Goal: Task Accomplishment & Management: Use online tool/utility

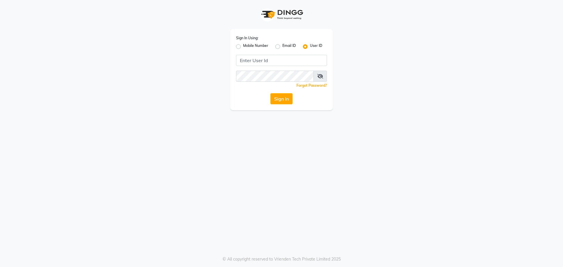
click at [243, 46] on label "Mobile Number" at bounding box center [255, 46] width 25 height 7
click at [243, 46] on input "Mobile Number" at bounding box center [245, 45] width 4 height 4
radio input "true"
radio input "false"
click at [263, 57] on input "Username" at bounding box center [291, 60] width 71 height 11
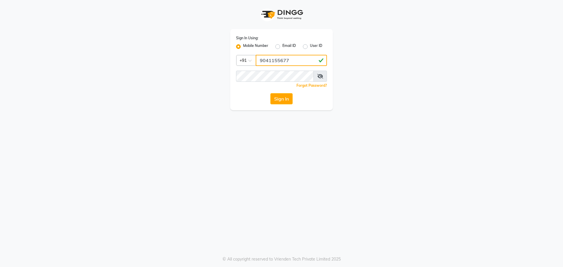
type input "9041155677"
click at [321, 75] on icon at bounding box center [320, 76] width 6 height 5
click at [282, 103] on button "Sign In" at bounding box center [281, 98] width 22 height 11
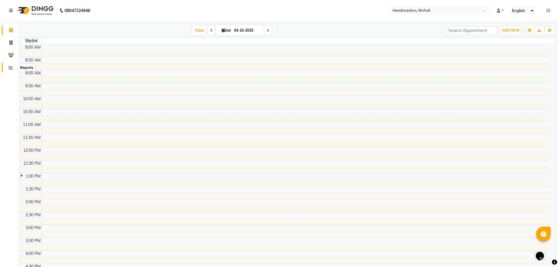
click at [13, 64] on span at bounding box center [11, 67] width 10 height 7
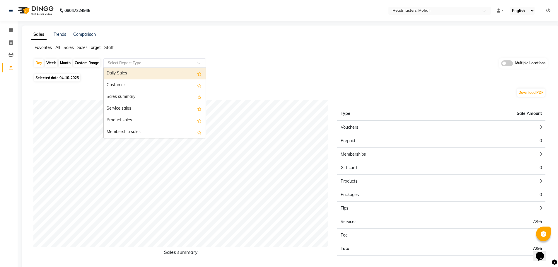
click at [111, 62] on input "text" at bounding box center [149, 63] width 84 height 6
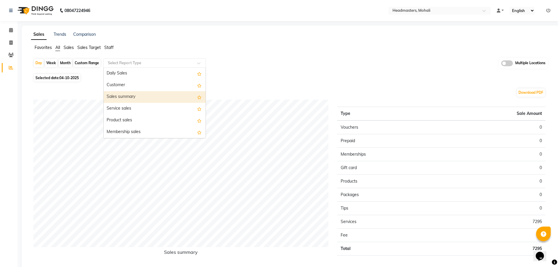
click at [125, 98] on div "Sales summary" at bounding box center [155, 97] width 102 height 12
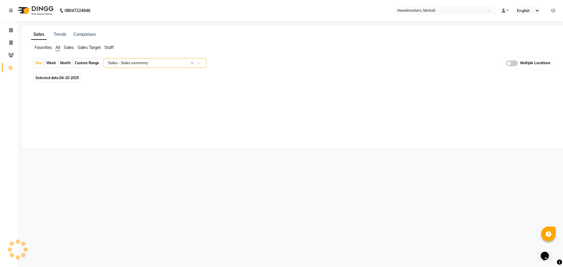
select select "full_report"
select select "csv"
click at [40, 65] on div "Day" at bounding box center [39, 63] width 10 height 8
select select "10"
select select "2025"
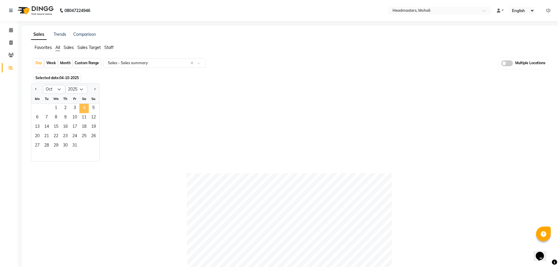
click at [86, 106] on span "4" at bounding box center [83, 108] width 9 height 9
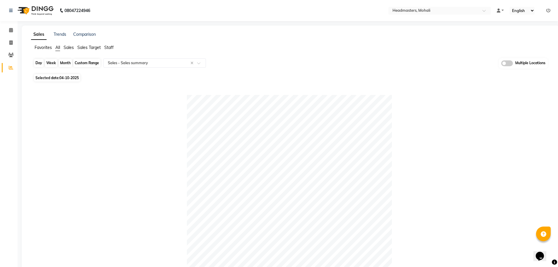
click at [42, 61] on div "Day" at bounding box center [39, 63] width 10 height 8
select select "10"
select select "2025"
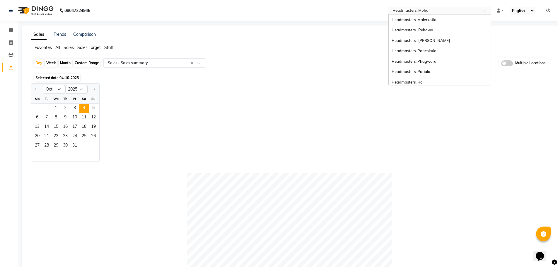
click at [472, 9] on input "text" at bounding box center [434, 11] width 85 height 6
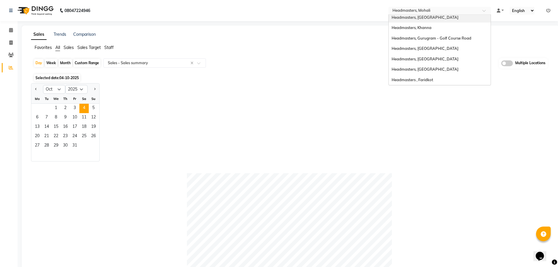
click at [444, 20] on div "Headmasters, [GEOGRAPHIC_DATA]" at bounding box center [440, 17] width 102 height 11
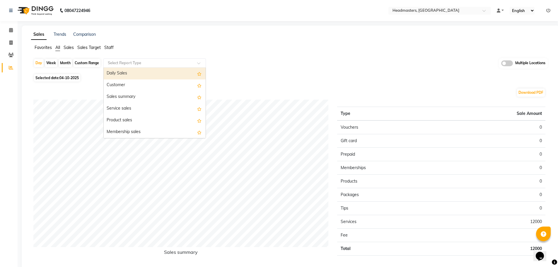
click at [121, 60] on input "text" at bounding box center [149, 63] width 84 height 6
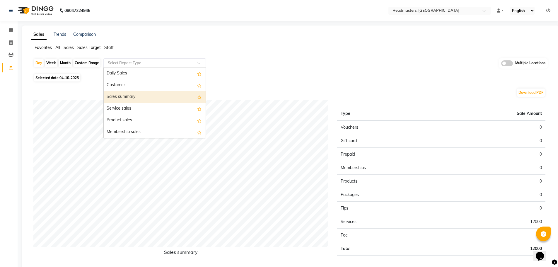
click at [126, 92] on div "Sales summary" at bounding box center [155, 97] width 102 height 12
select select "full_report"
select select "csv"
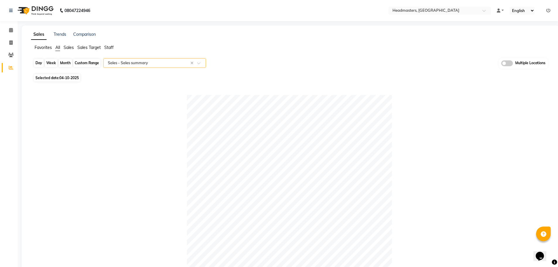
click at [34, 64] on div "Day" at bounding box center [39, 63] width 10 height 8
select select "10"
select select "2025"
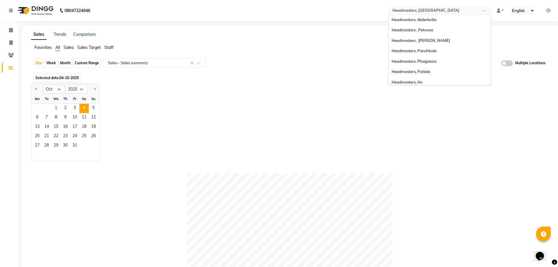
click at [408, 8] on input "text" at bounding box center [434, 11] width 85 height 6
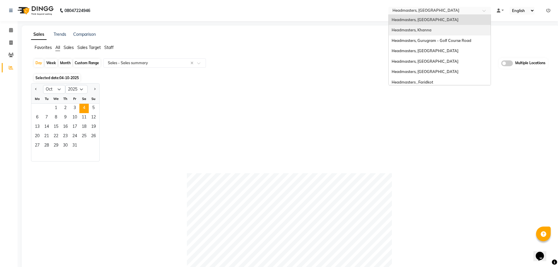
scroll to position [63, 0]
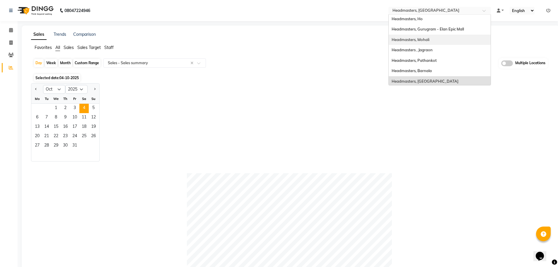
click at [460, 39] on div "Headmasters, Mohali" at bounding box center [440, 40] width 102 height 11
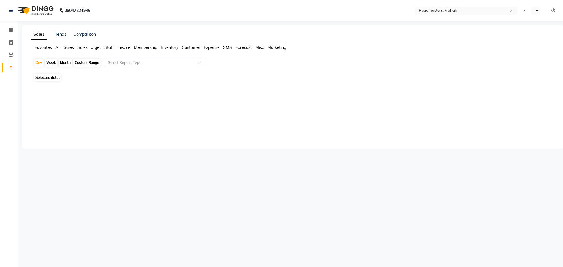
select select "en"
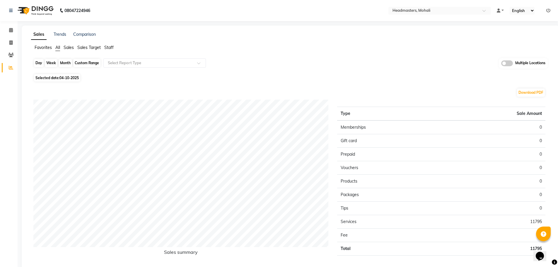
click at [36, 62] on div "Day" at bounding box center [39, 63] width 10 height 8
select select "10"
select select "2025"
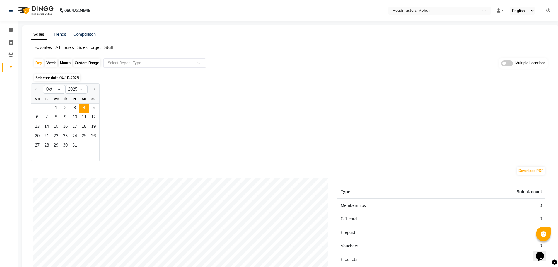
click at [127, 61] on input "text" at bounding box center [149, 63] width 84 height 6
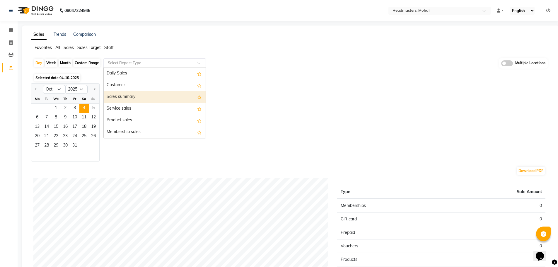
click at [130, 102] on div "Sales summary" at bounding box center [155, 97] width 102 height 12
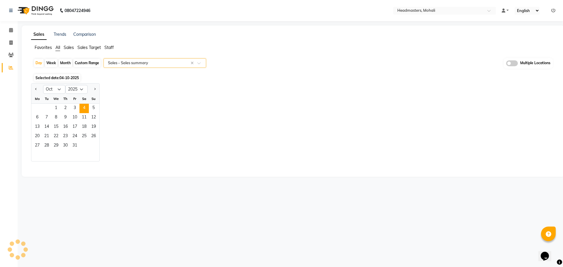
select select "full_report"
select select "csv"
